Goal: Task Accomplishment & Management: Complete application form

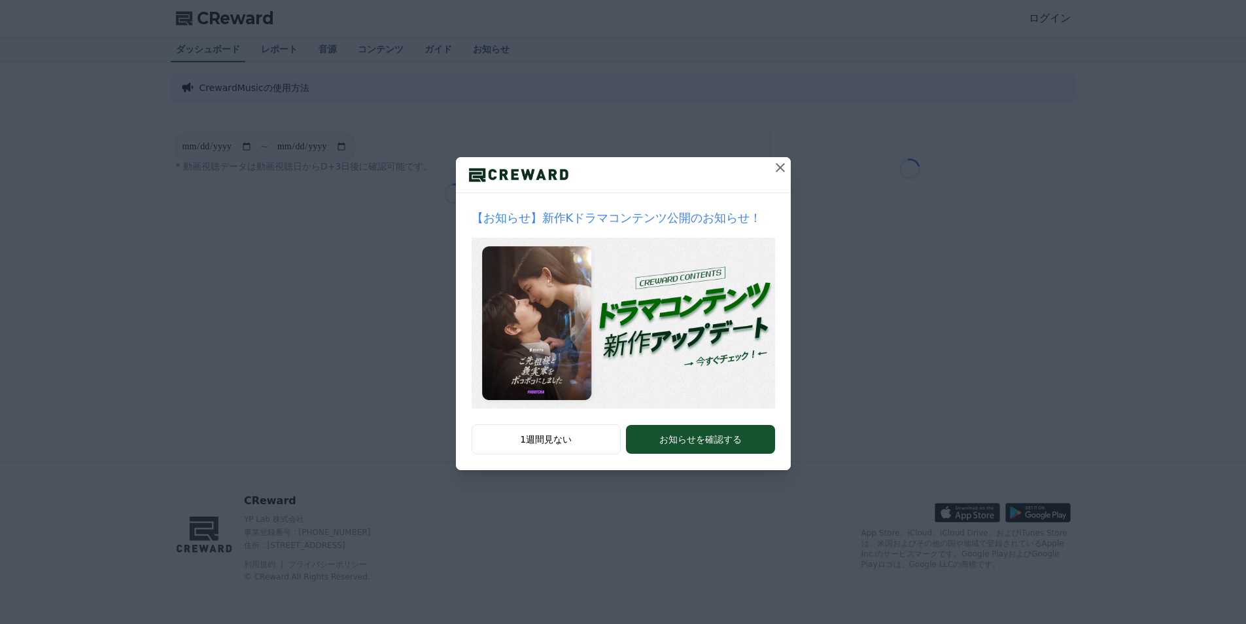
click at [586, 442] on button "1週間見ない" at bounding box center [547, 439] width 150 height 30
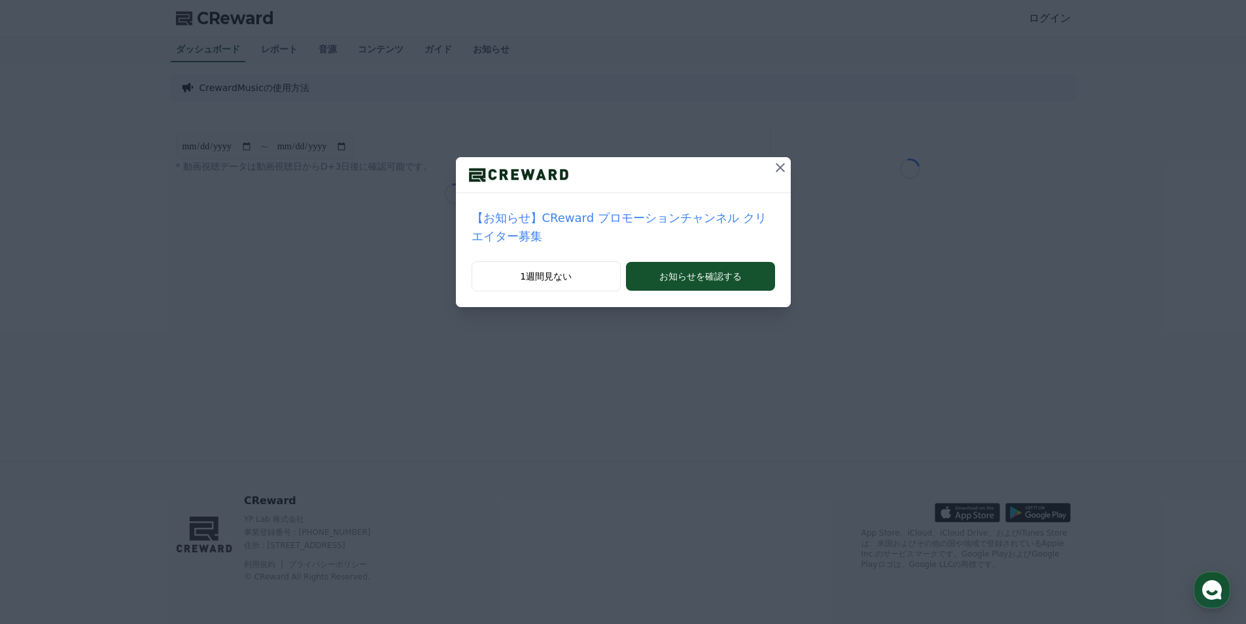
click at [567, 268] on button "1週間見ない" at bounding box center [547, 276] width 150 height 30
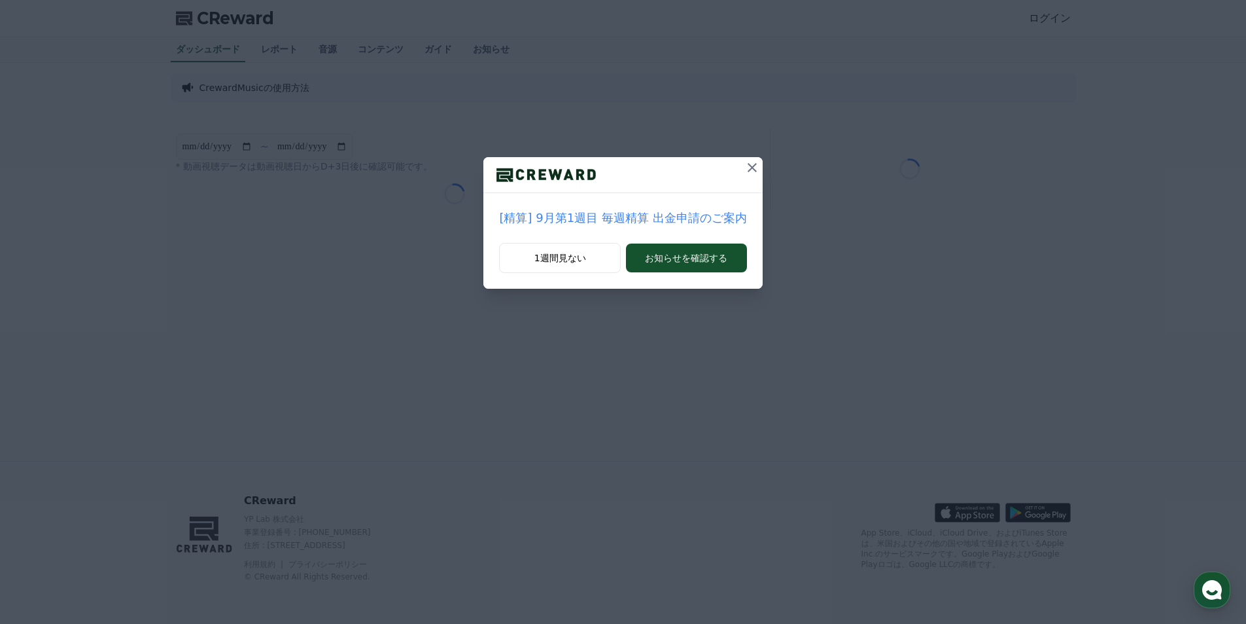
click at [659, 264] on button "お知らせを確認する" at bounding box center [686, 257] width 120 height 29
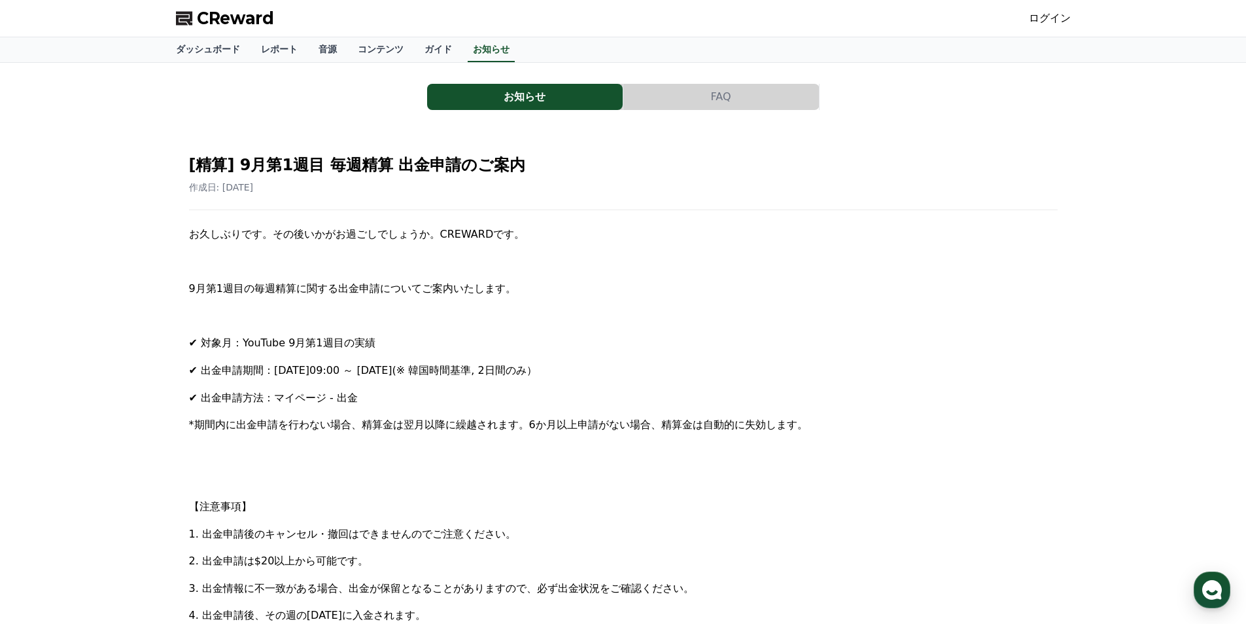
click at [200, 50] on link "ダッシュボード" at bounding box center [208, 49] width 85 height 25
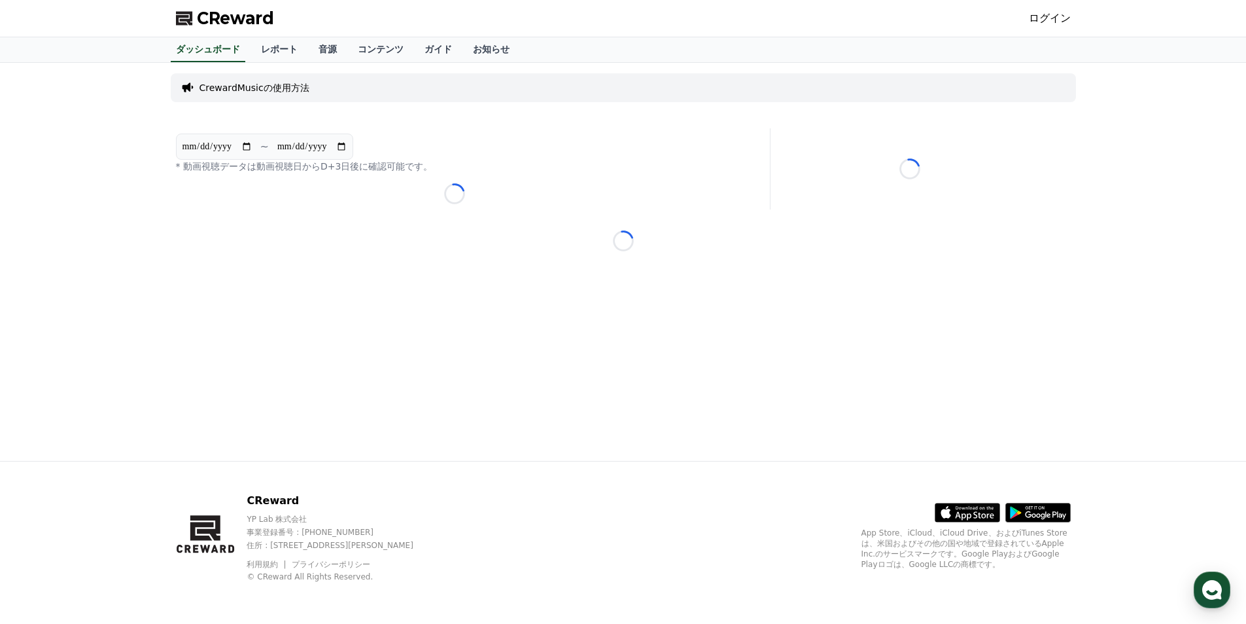
click at [1046, 18] on link "ログイン" at bounding box center [1050, 18] width 42 height 16
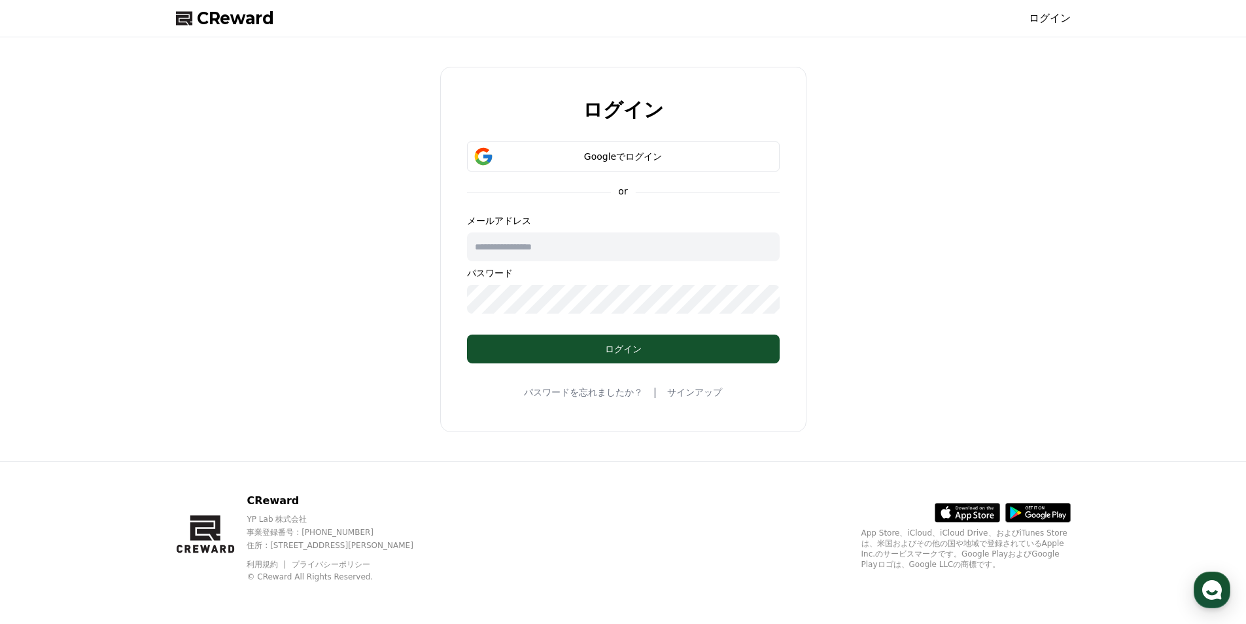
click at [614, 246] on input "text" at bounding box center [623, 246] width 313 height 29
paste input "**********"
type input "**********"
click at [584, 337] on button "ログイン" at bounding box center [623, 348] width 313 height 29
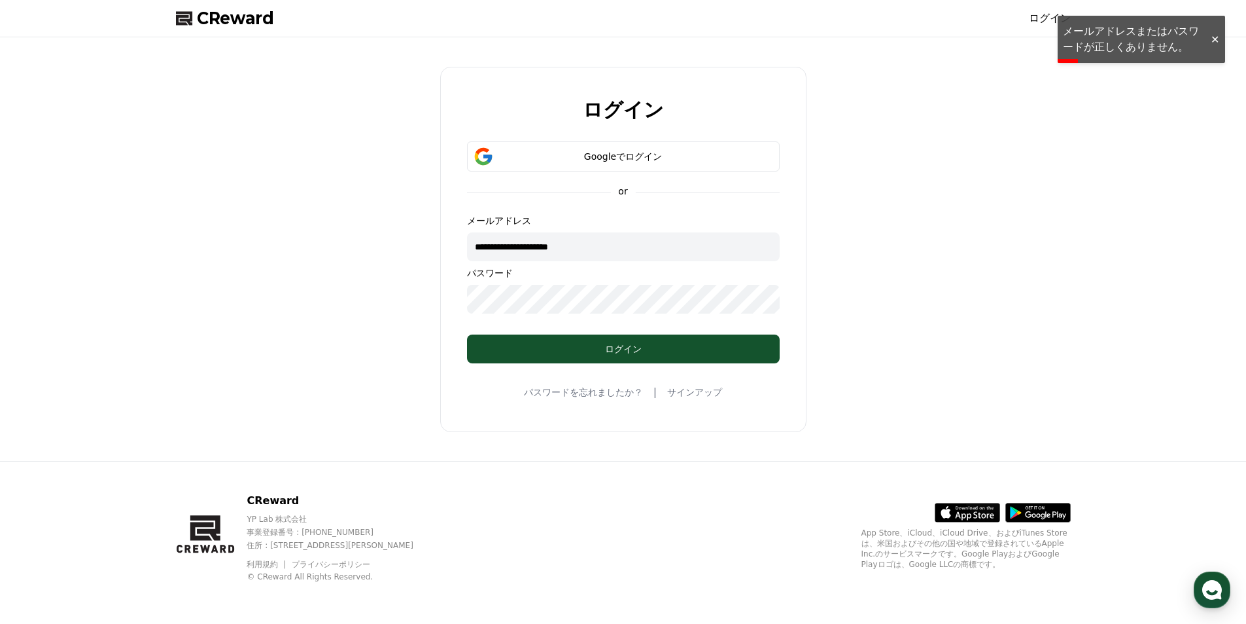
click at [677, 150] on div "Googleでログイン" at bounding box center [623, 156] width 275 height 13
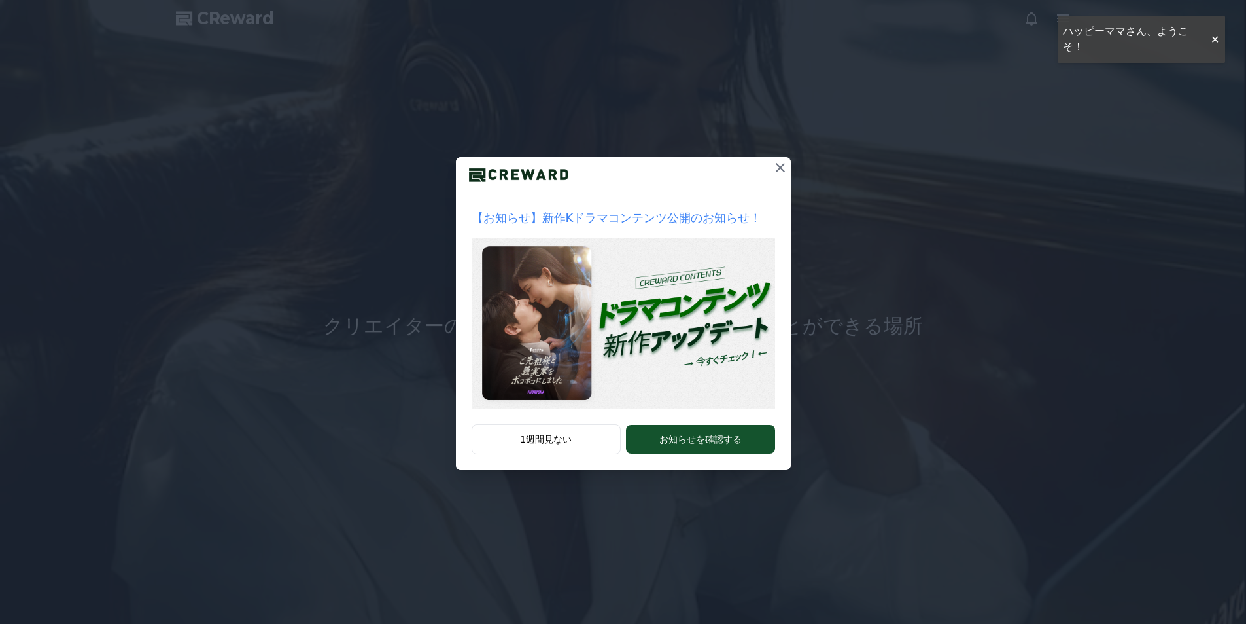
click at [586, 436] on button "1週間見ない" at bounding box center [547, 439] width 150 height 30
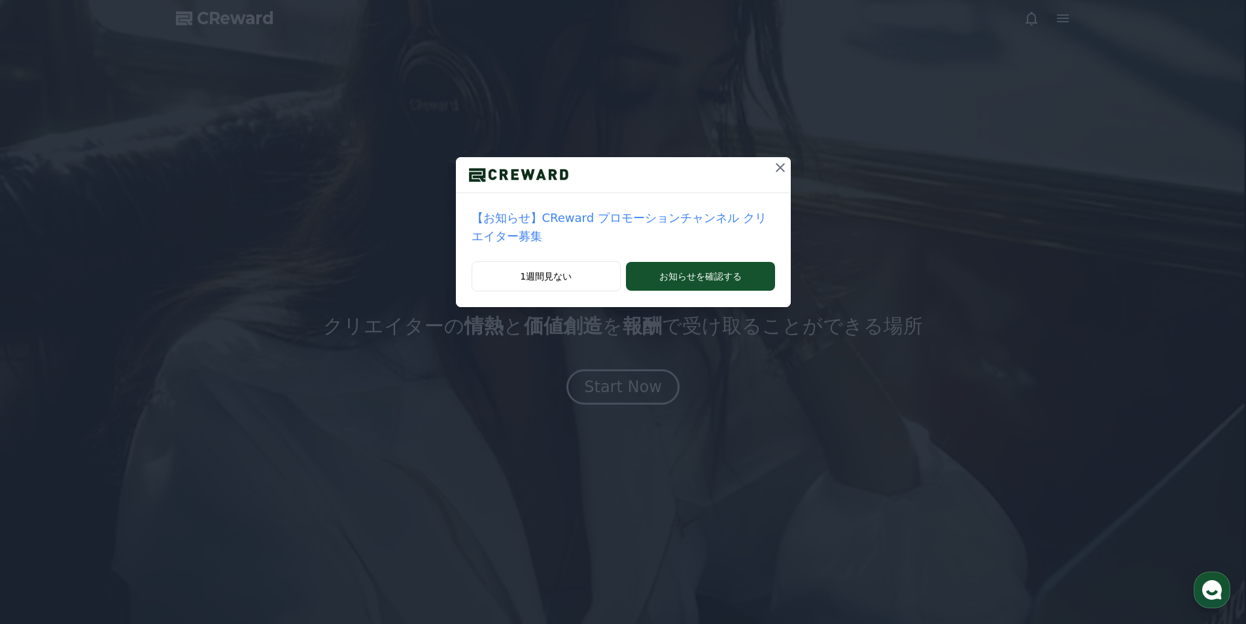
click at [581, 271] on button "1週間見ない" at bounding box center [547, 276] width 150 height 30
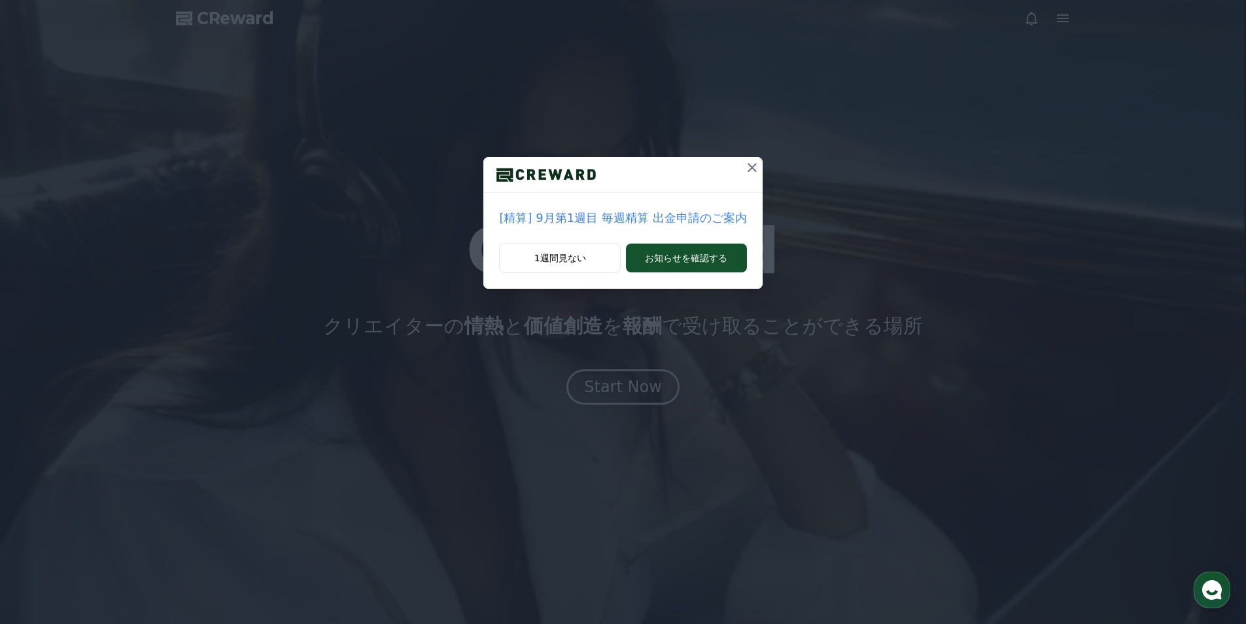
click at [580, 258] on button "1週間見ない" at bounding box center [560, 258] width 122 height 30
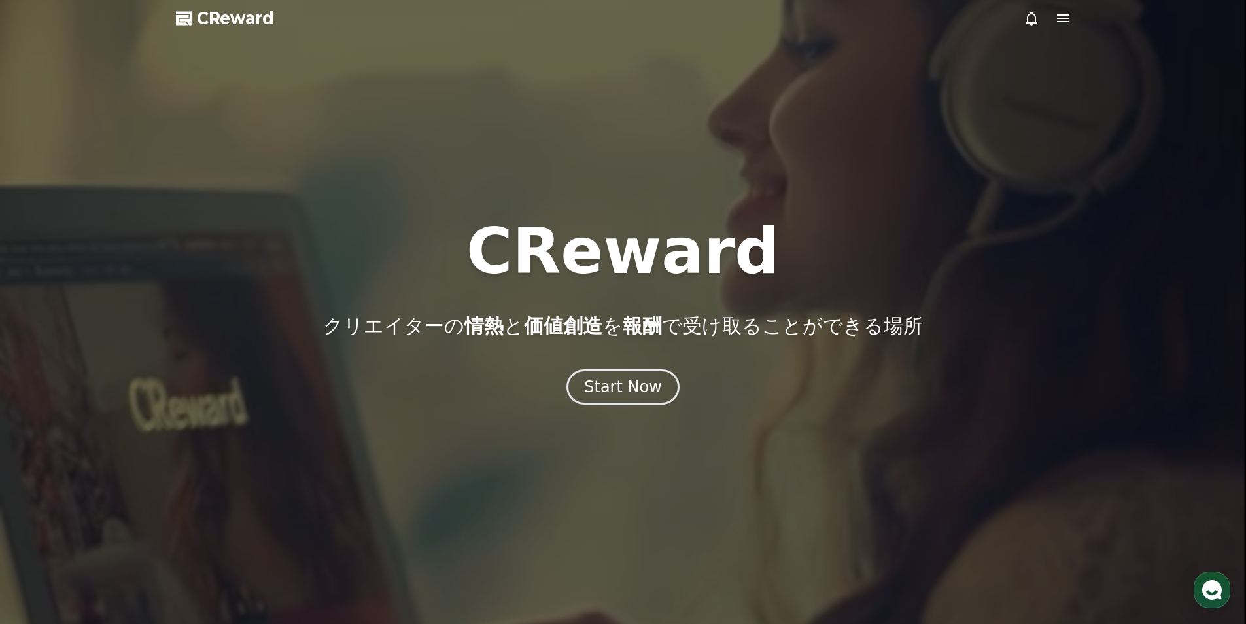
click at [618, 388] on div "Start Now" at bounding box center [623, 386] width 78 height 21
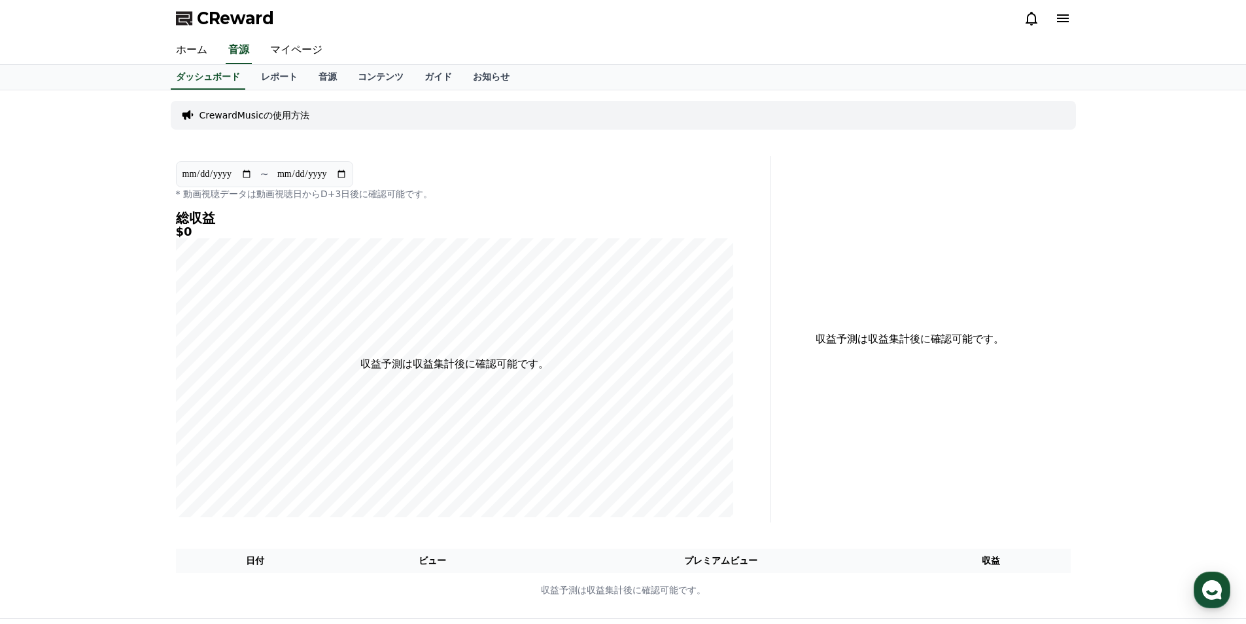
click at [308, 77] on link "音源" at bounding box center [327, 77] width 39 height 25
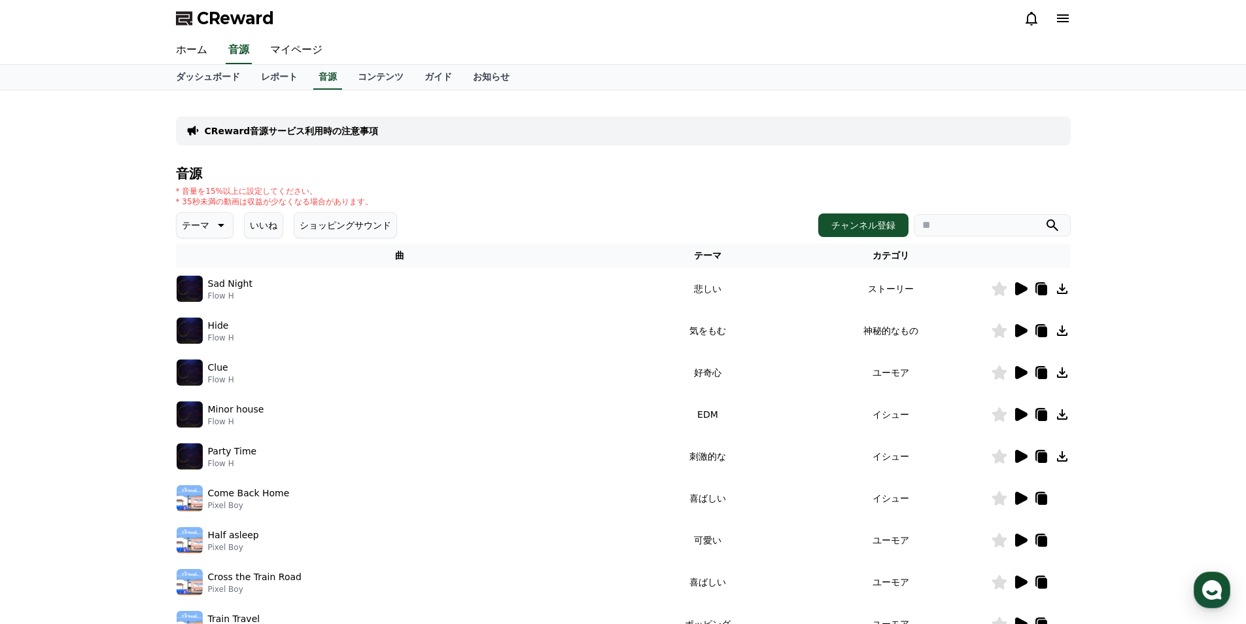
click at [298, 47] on link "マイページ" at bounding box center [296, 50] width 73 height 27
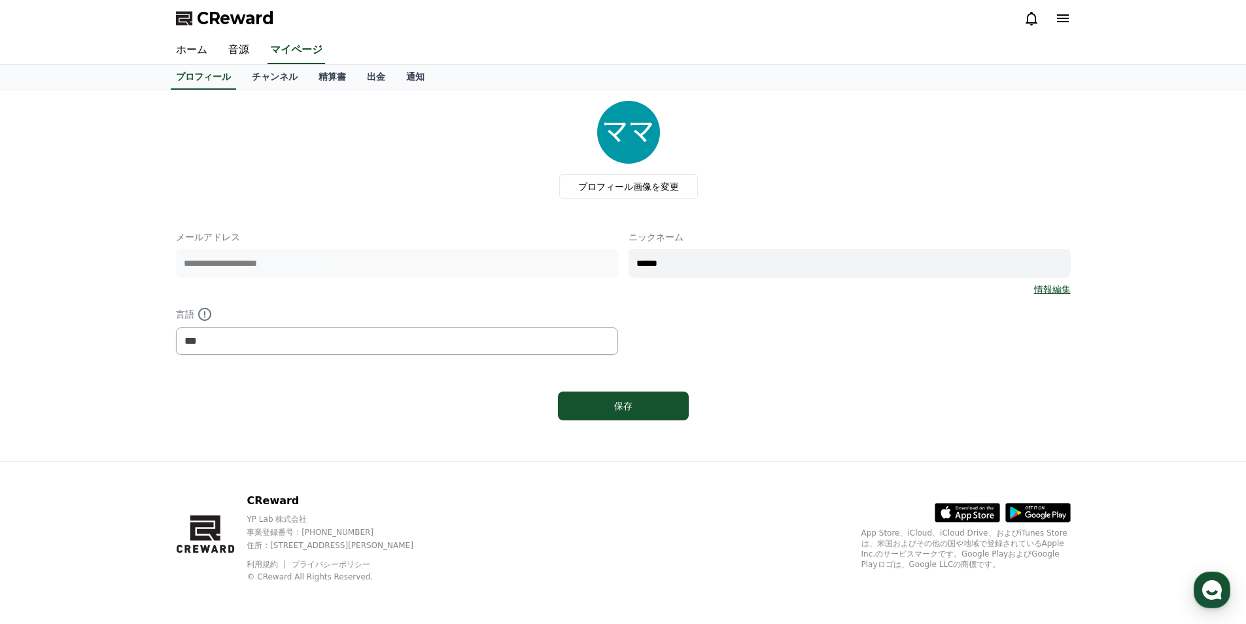
click at [254, 74] on link "チャンネル" at bounding box center [274, 77] width 67 height 25
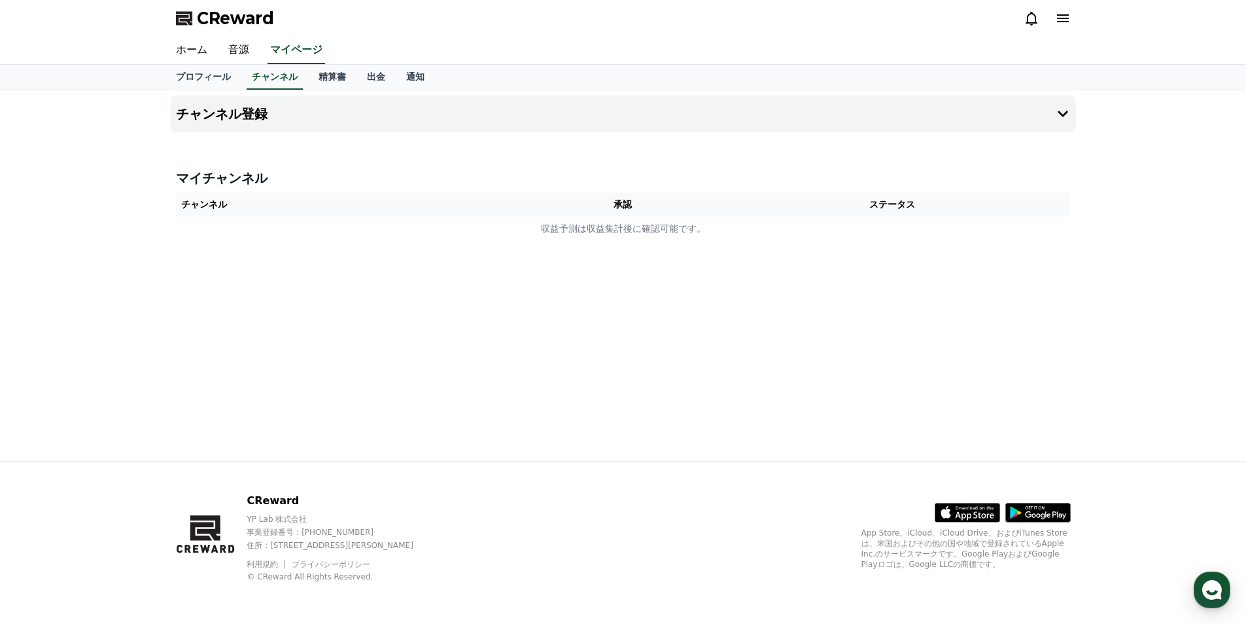
click at [240, 116] on h4 "チャンネル登録" at bounding box center [222, 114] width 92 height 14
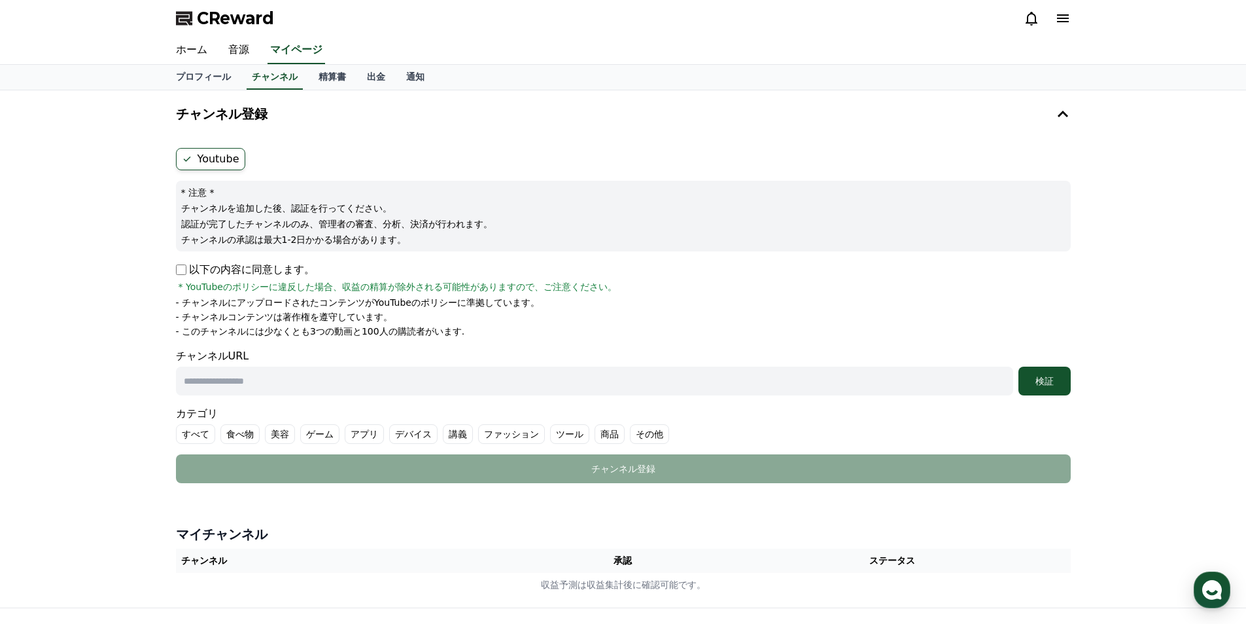
click at [684, 385] on input "text" at bounding box center [594, 380] width 837 height 29
paste input "**********"
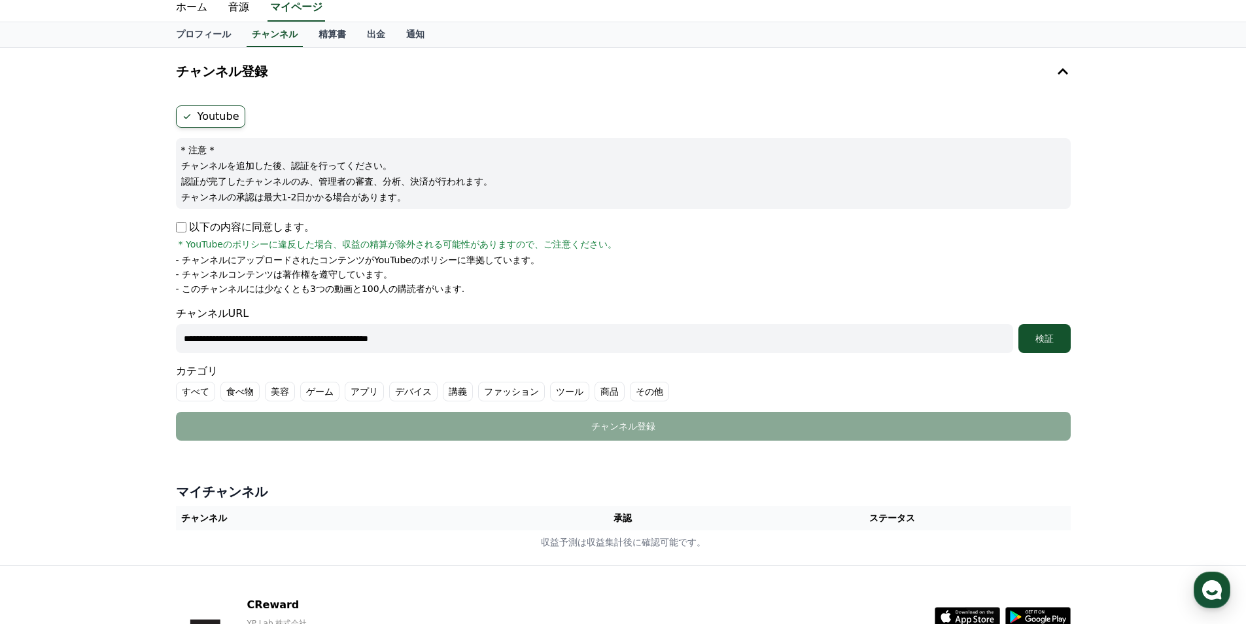
scroll to position [65, 0]
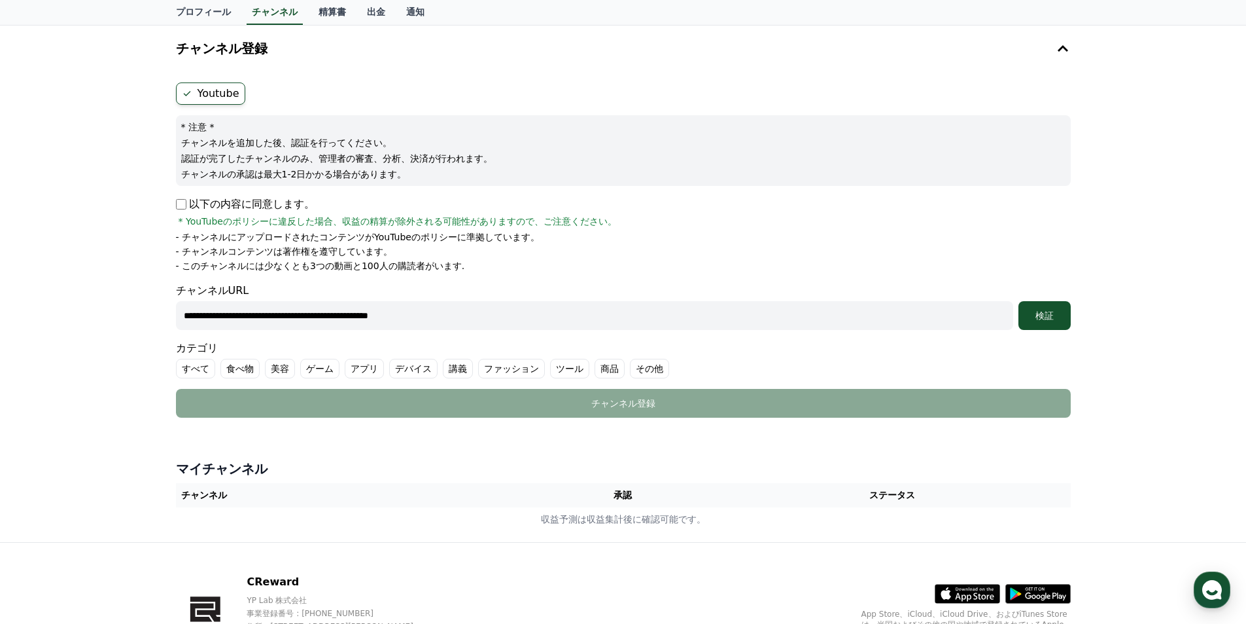
drag, startPoint x: 509, startPoint y: 322, endPoint x: 50, endPoint y: 291, distance: 460.3
click at [52, 292] on div "**********" at bounding box center [623, 283] width 1246 height 517
paste input "text"
click at [1036, 320] on div "検証" at bounding box center [1045, 315] width 42 height 13
drag, startPoint x: 516, startPoint y: 311, endPoint x: 42, endPoint y: 311, distance: 474.4
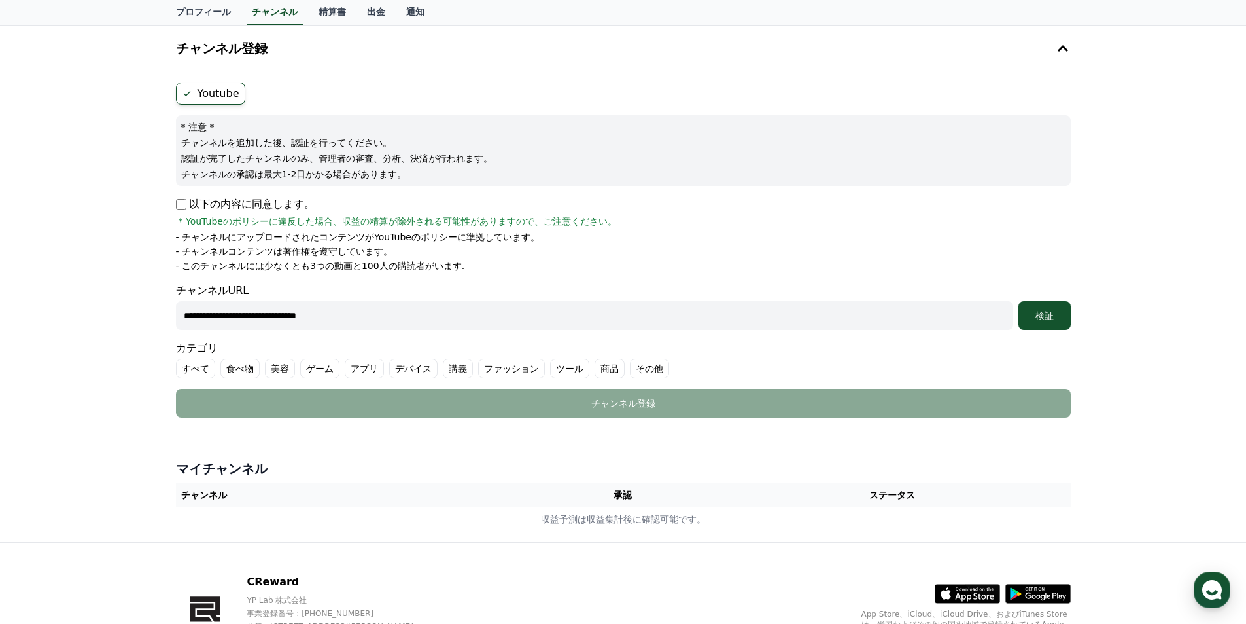
click at [42, 311] on div "**********" at bounding box center [623, 283] width 1246 height 517
paste input "**********"
type input "**********"
click at [1044, 314] on div "検証" at bounding box center [1045, 315] width 42 height 13
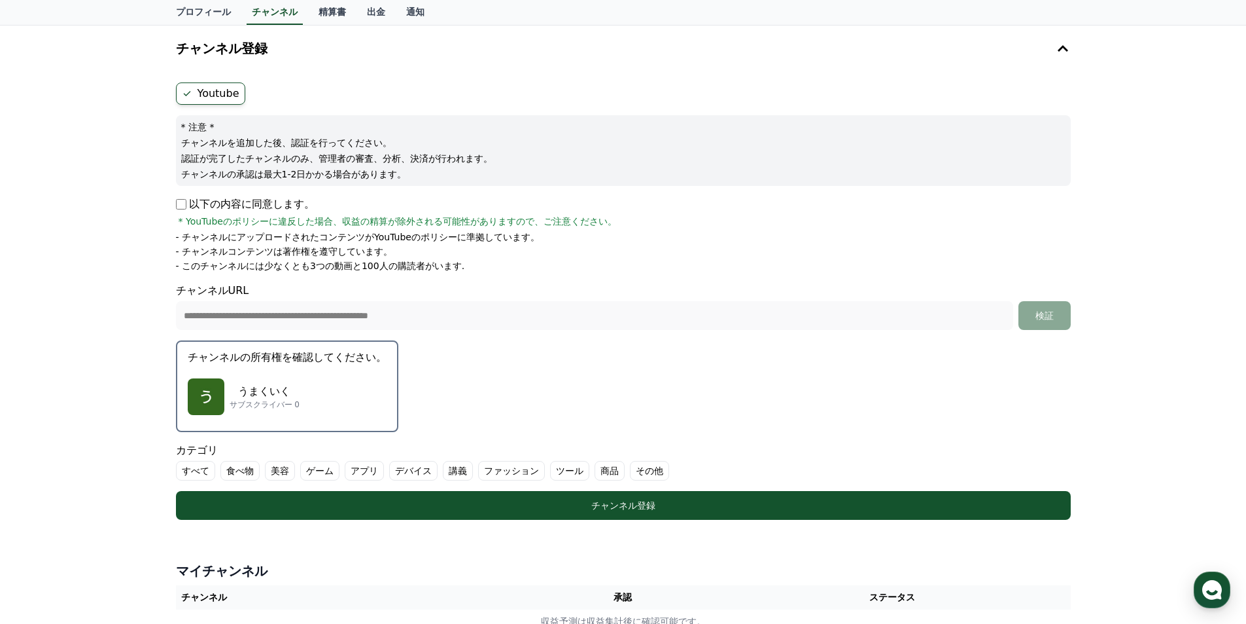
click at [308, 403] on div "うまくいく サブスクライバー 0" at bounding box center [287, 396] width 199 height 52
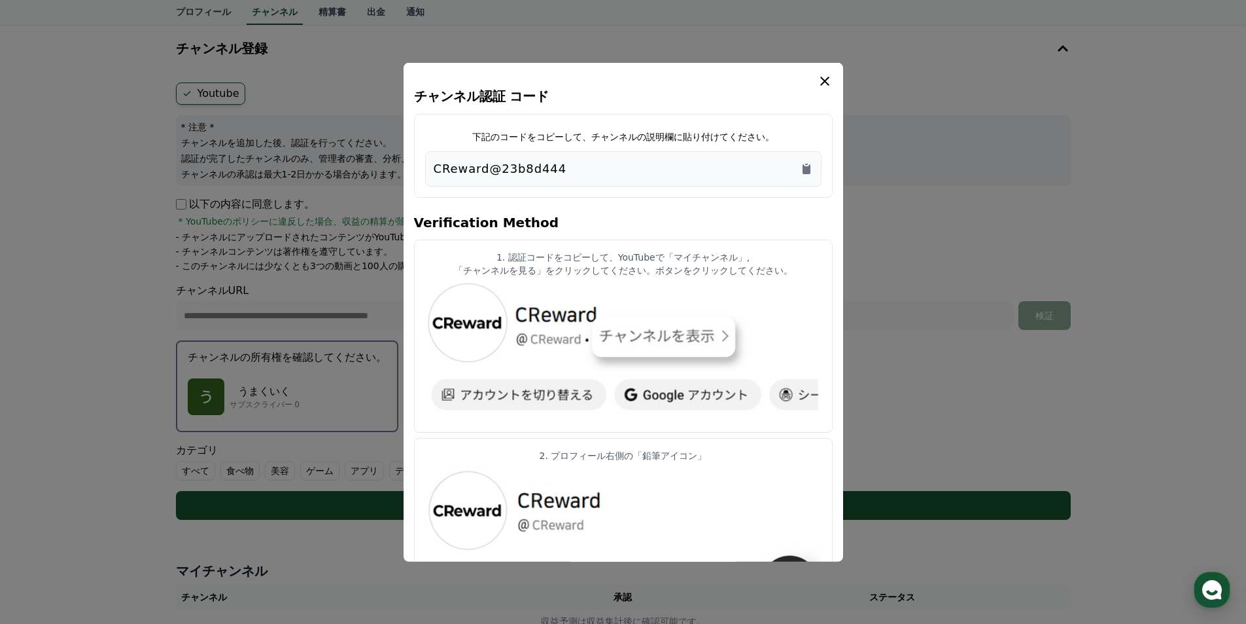
click at [612, 166] on div "CReward@23b8d444" at bounding box center [623, 168] width 379 height 18
drag, startPoint x: 556, startPoint y: 166, endPoint x: 412, endPoint y: 166, distance: 144.6
click at [412, 166] on div "チャンネル認証 コード 下記のコードをコピーして、チャンネルの説明欄に貼り付けてください。 CReward@23b8d444 Verification Met…" at bounding box center [624, 311] width 440 height 499
copy p "CReward@23b8d444"
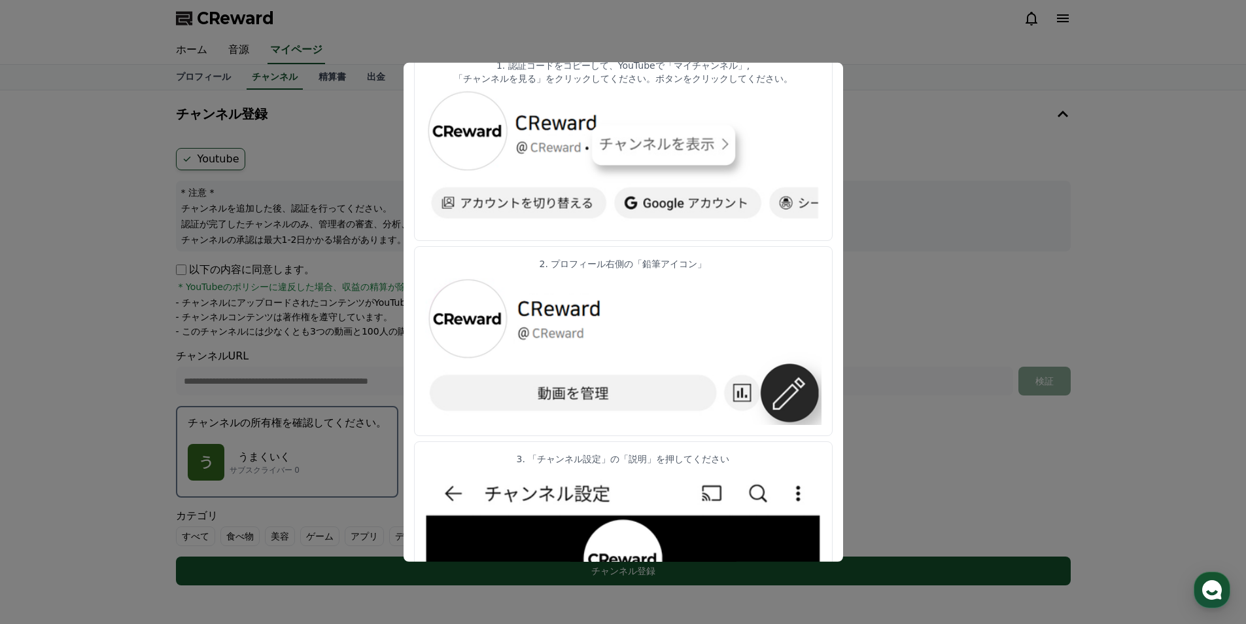
scroll to position [327, 0]
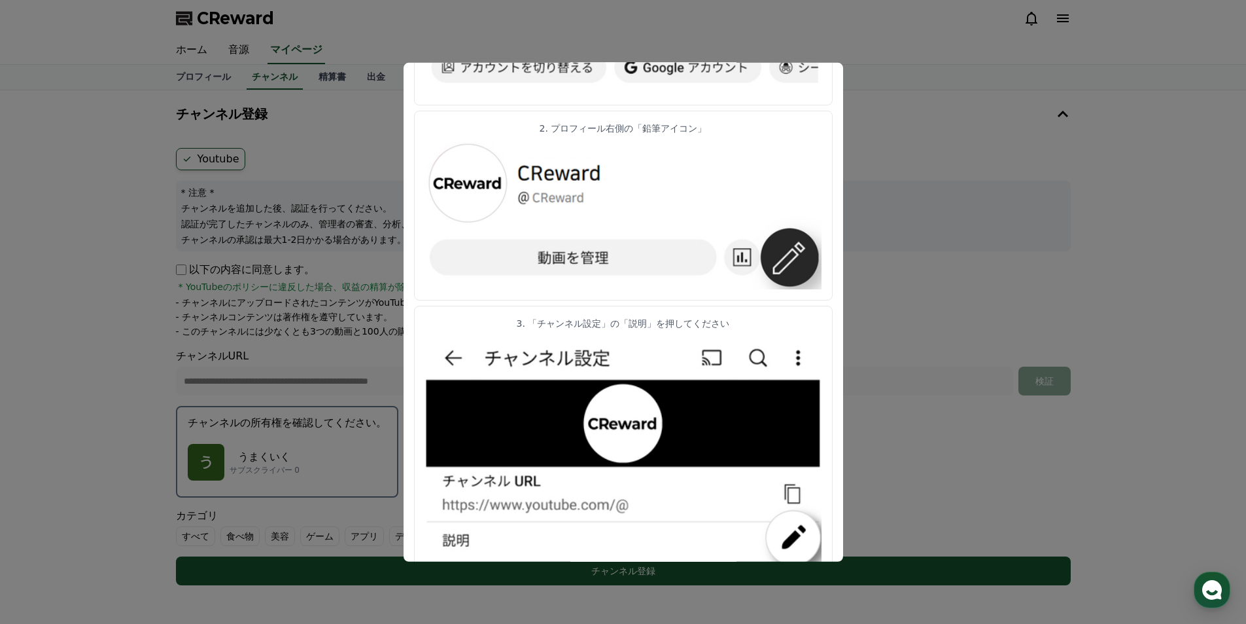
click at [620, 260] on img "modal" at bounding box center [623, 214] width 396 height 149
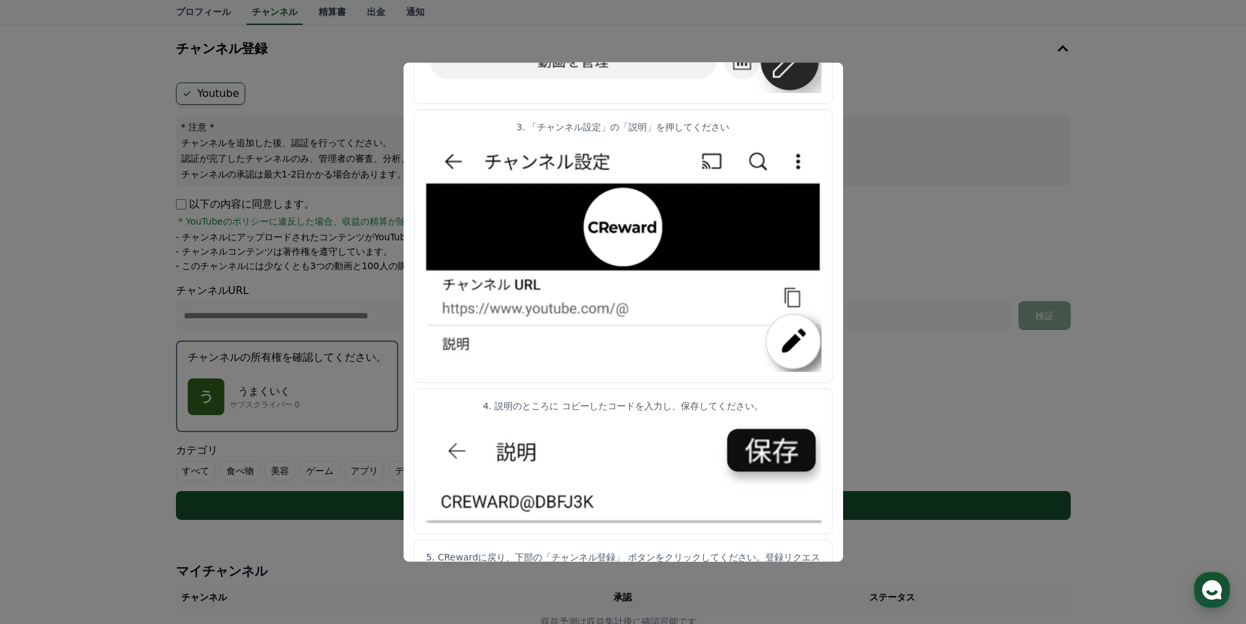
scroll to position [565, 0]
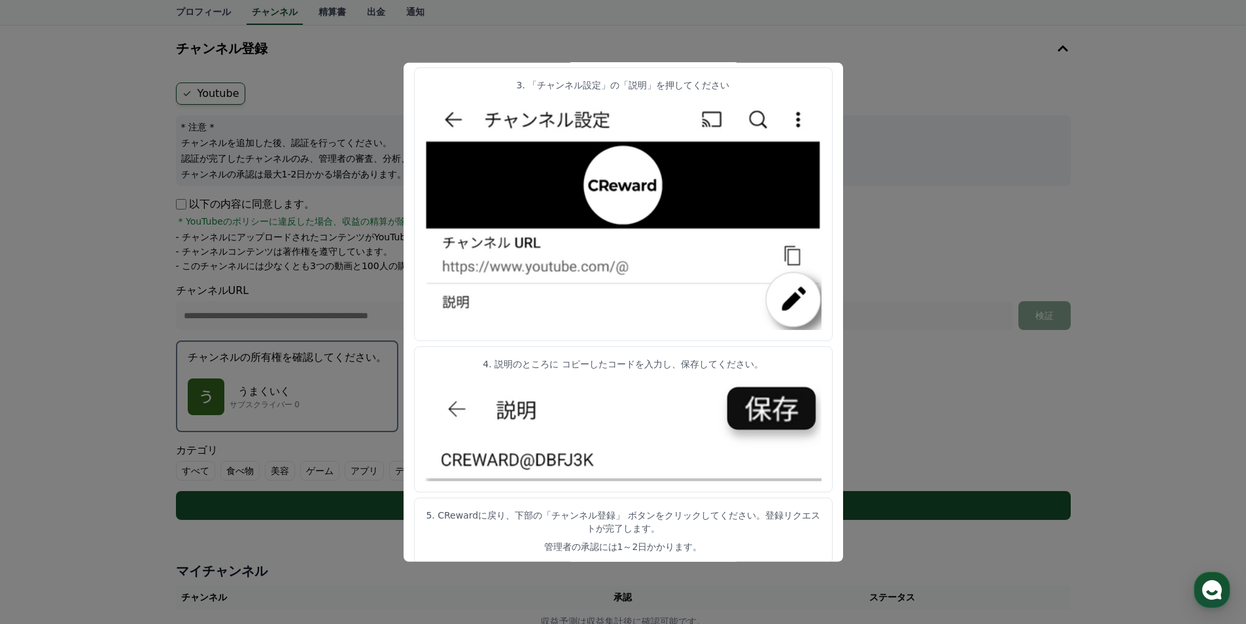
click at [116, 486] on button "close modal" at bounding box center [623, 312] width 1246 height 624
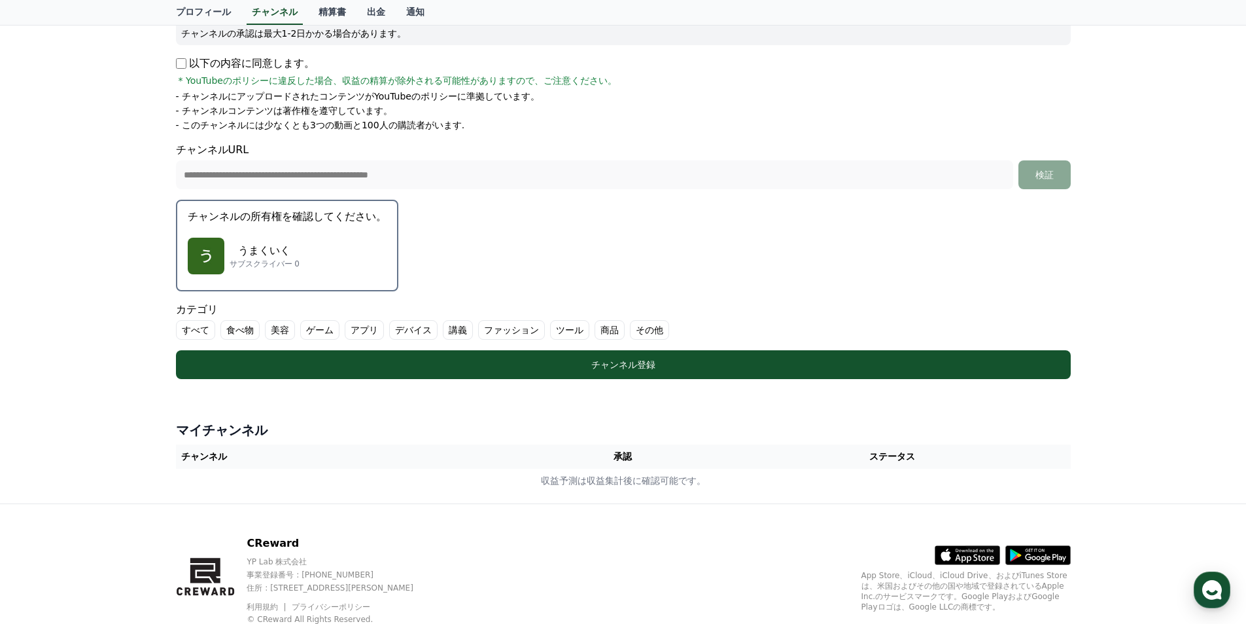
scroll to position [183, 0]
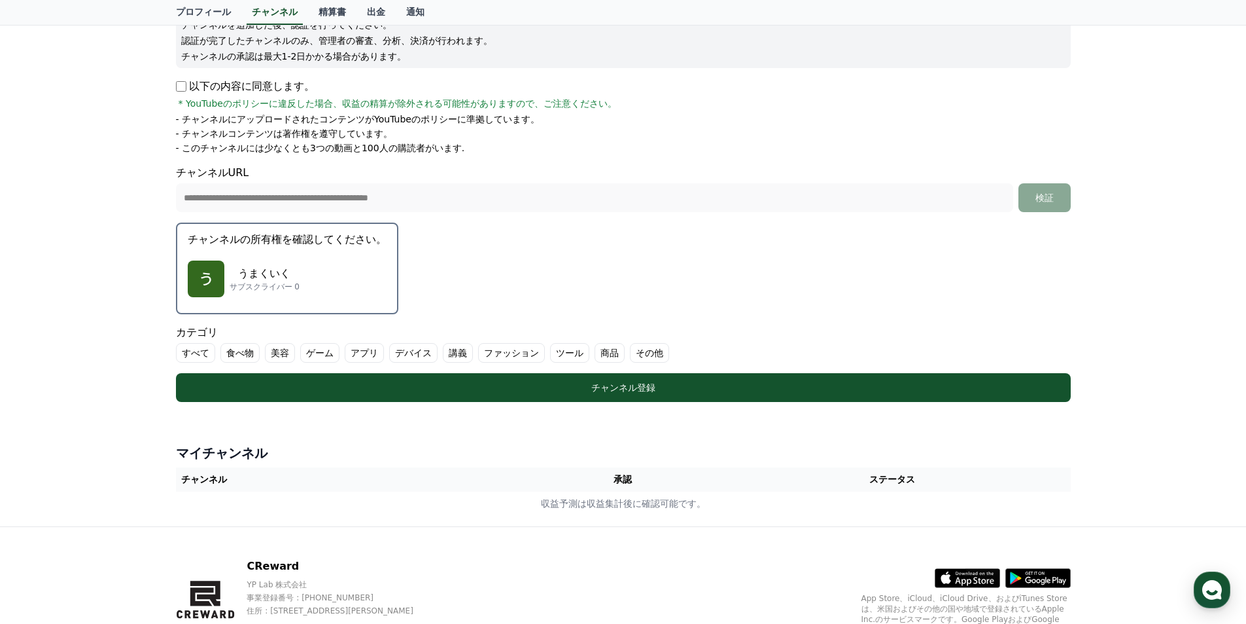
click at [296, 292] on div "うまくいく サブスクライバー 0" at bounding box center [287, 279] width 199 height 52
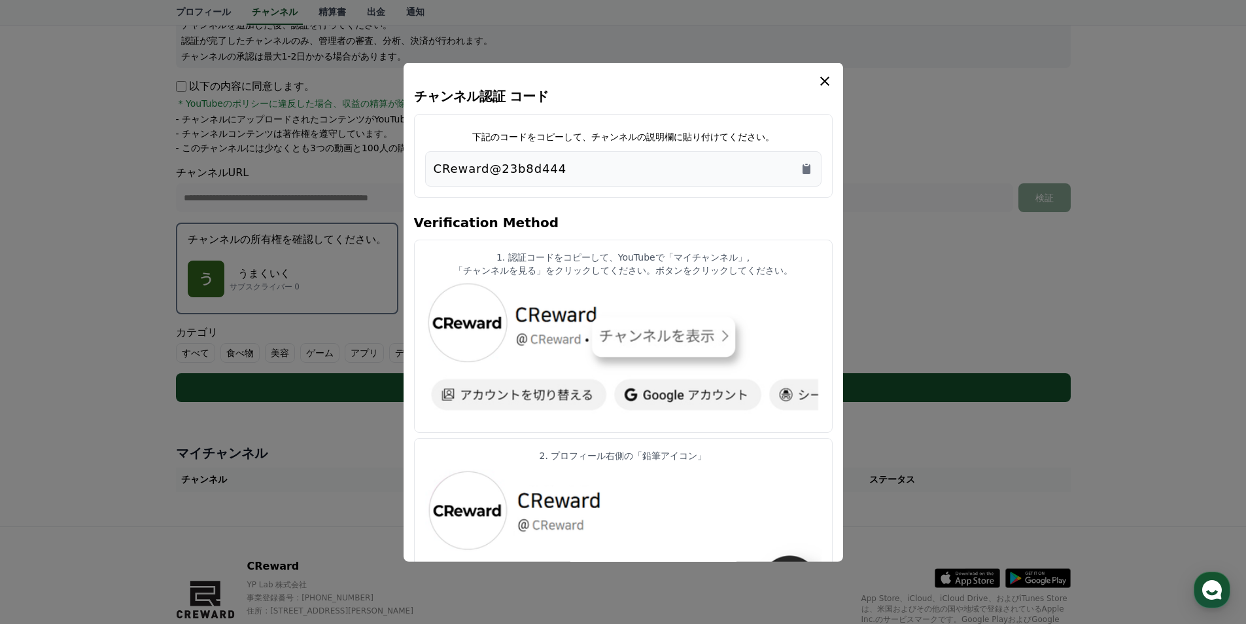
click at [580, 168] on div "CReward@23b8d444" at bounding box center [623, 168] width 379 height 18
drag, startPoint x: 735, startPoint y: 166, endPoint x: 391, endPoint y: 177, distance: 343.7
click at [391, 407] on div "チャンネル認証 コード 下記のコードをコピーして、チャンネルの説明欄に貼り付けてください。 CReward@23b8d444 Verification Met…" at bounding box center [624, 407] width 906 height 0
drag, startPoint x: 436, startPoint y: 159, endPoint x: 575, endPoint y: 167, distance: 139.6
click at [575, 167] on div "CReward@23b8d444" at bounding box center [623, 168] width 379 height 18
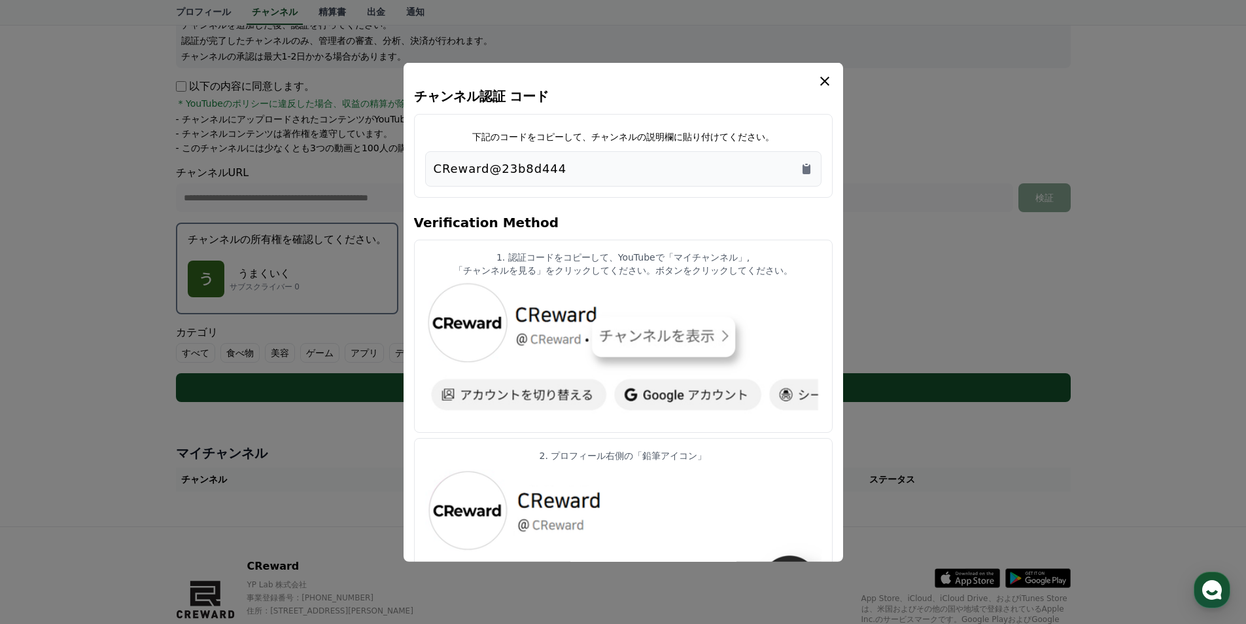
copy p "CReward@23b8d444"
click at [823, 80] on icon "modal" at bounding box center [824, 80] width 9 height 9
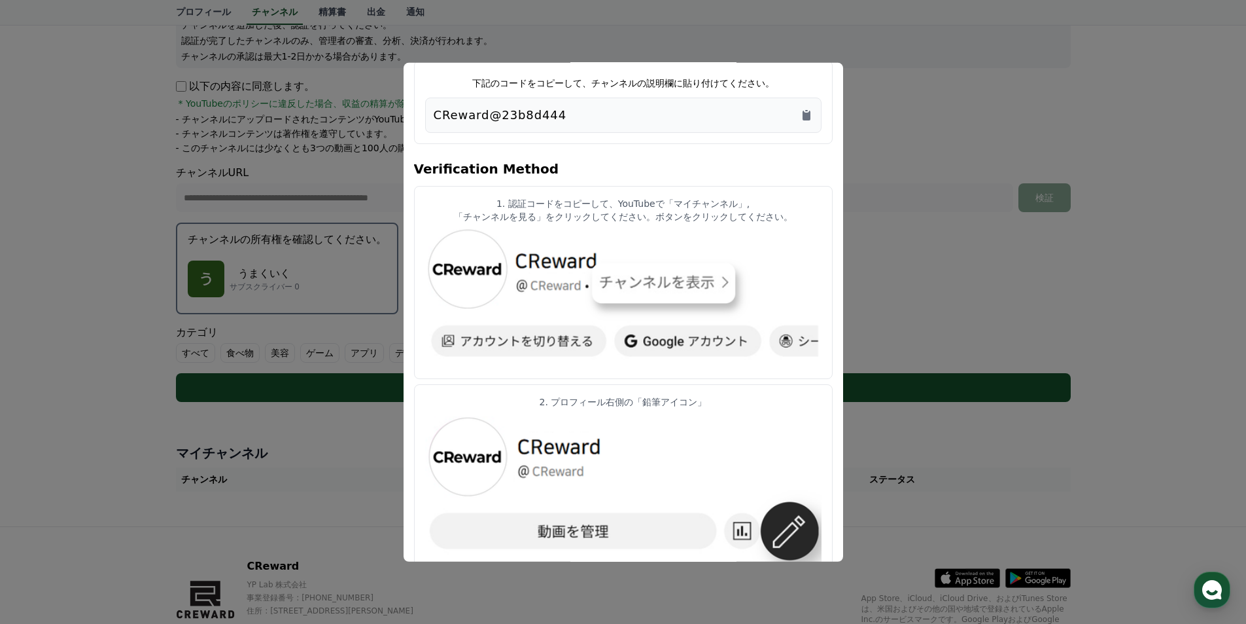
scroll to position [0, 0]
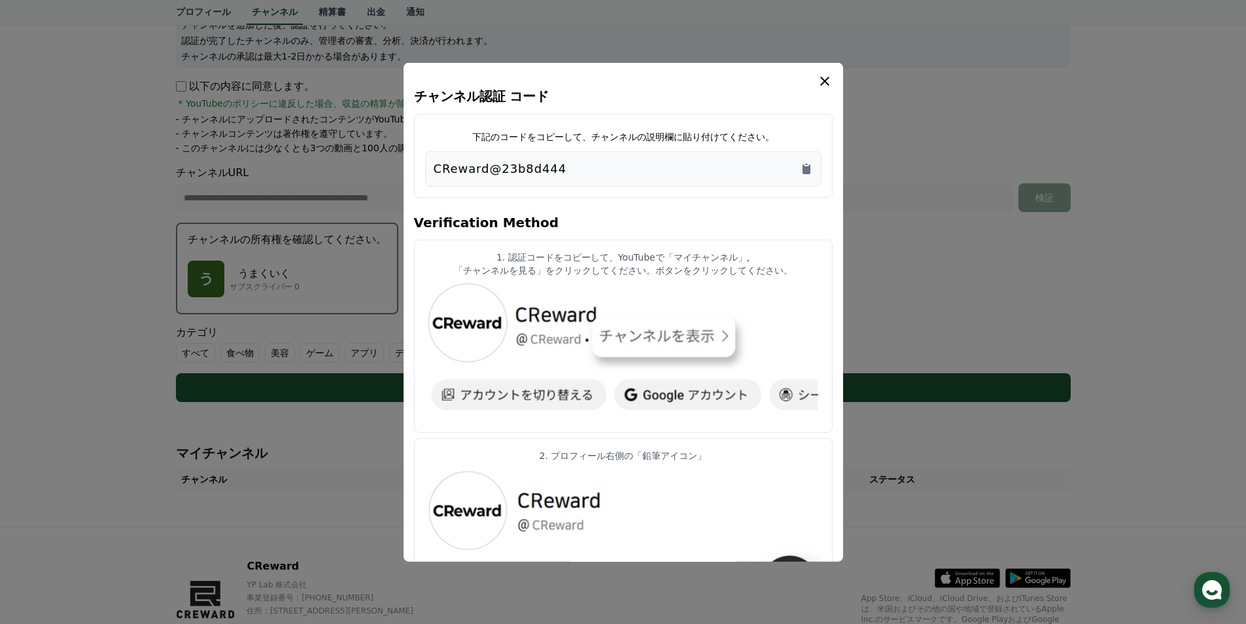
click at [824, 76] on icon "modal" at bounding box center [825, 81] width 16 height 16
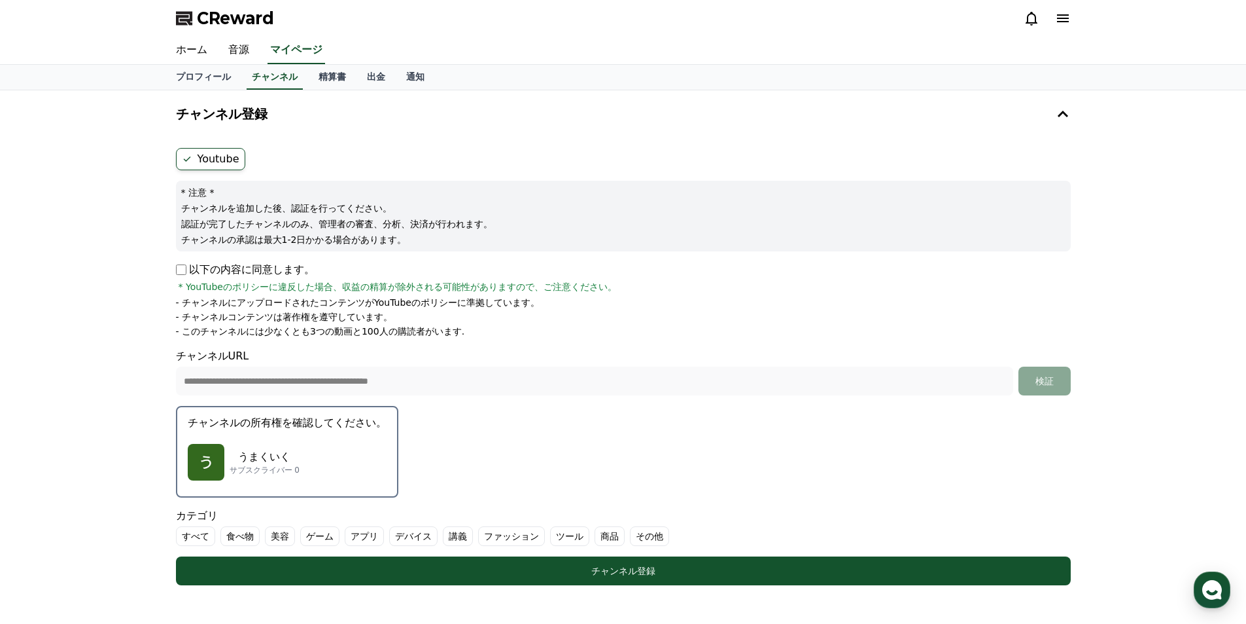
drag, startPoint x: 192, startPoint y: 46, endPoint x: 123, endPoint y: 118, distance: 99.0
drag, startPoint x: 123, startPoint y: 118, endPoint x: 94, endPoint y: 134, distance: 33.7
click at [94, 134] on div "**********" at bounding box center [623, 399] width 1246 height 619
click at [234, 51] on link "音源" at bounding box center [239, 50] width 42 height 27
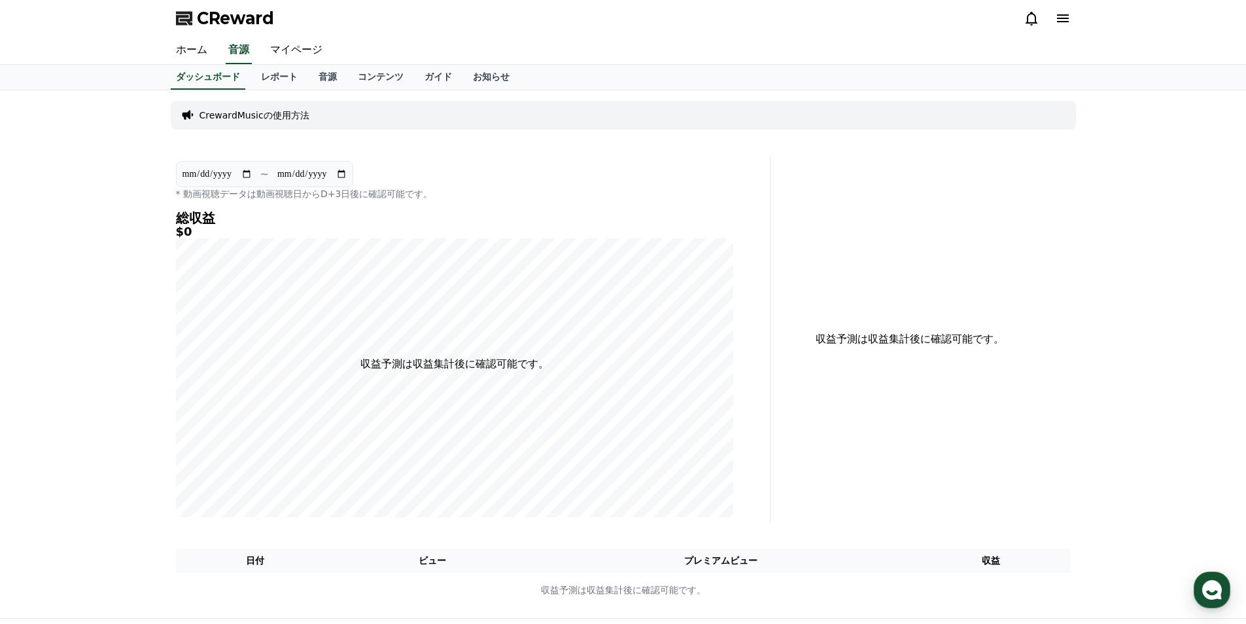
click at [251, 77] on link "レポート" at bounding box center [280, 77] width 58 height 25
click at [308, 77] on link "音源" at bounding box center [327, 77] width 39 height 25
